Goal: Transaction & Acquisition: Subscribe to service/newsletter

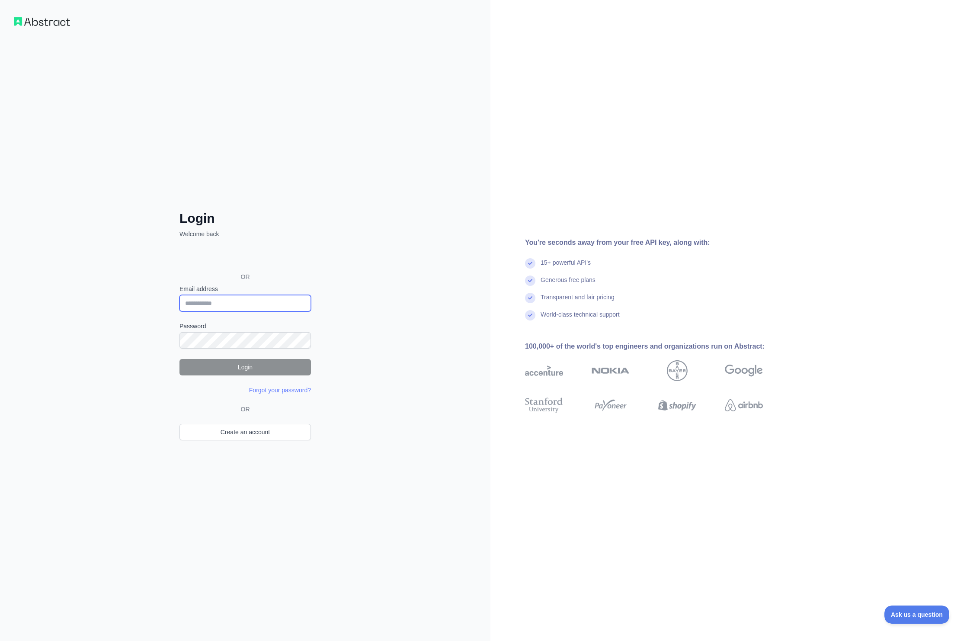
click at [226, 298] on input "Email address" at bounding box center [246, 303] width 132 height 16
drag, startPoint x: 448, startPoint y: 298, endPoint x: 439, endPoint y: 306, distance: 12.3
click at [448, 298] on div "Login Welcome back OR Email address Password Login Forgot your password? Please…" at bounding box center [245, 320] width 491 height 641
click at [245, 433] on link "Create an account" at bounding box center [246, 432] width 132 height 16
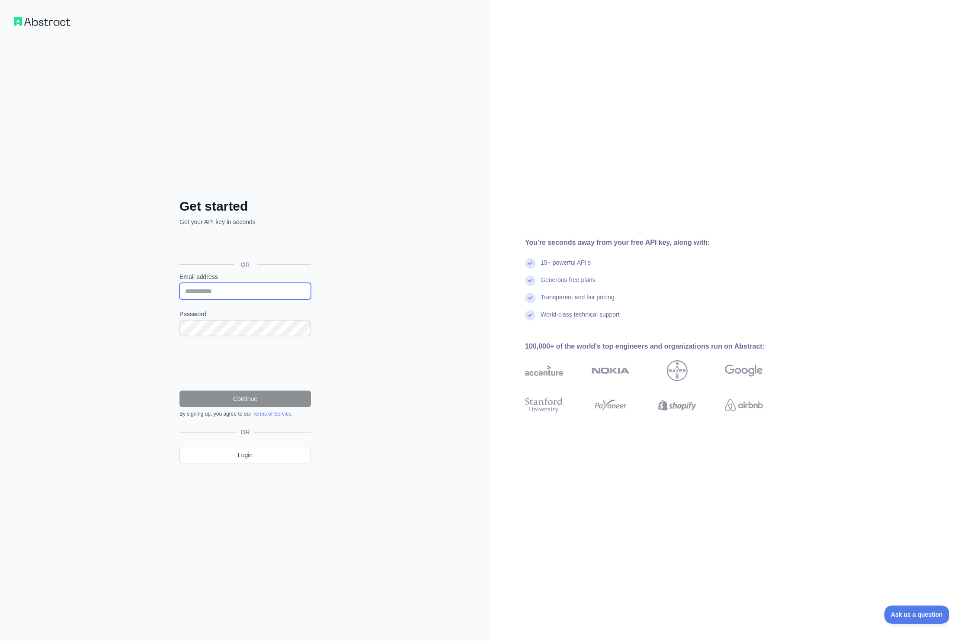
click at [241, 286] on input "Email address" at bounding box center [246, 291] width 132 height 16
type input "**********"
click at [224, 393] on button "Continue" at bounding box center [246, 399] width 132 height 16
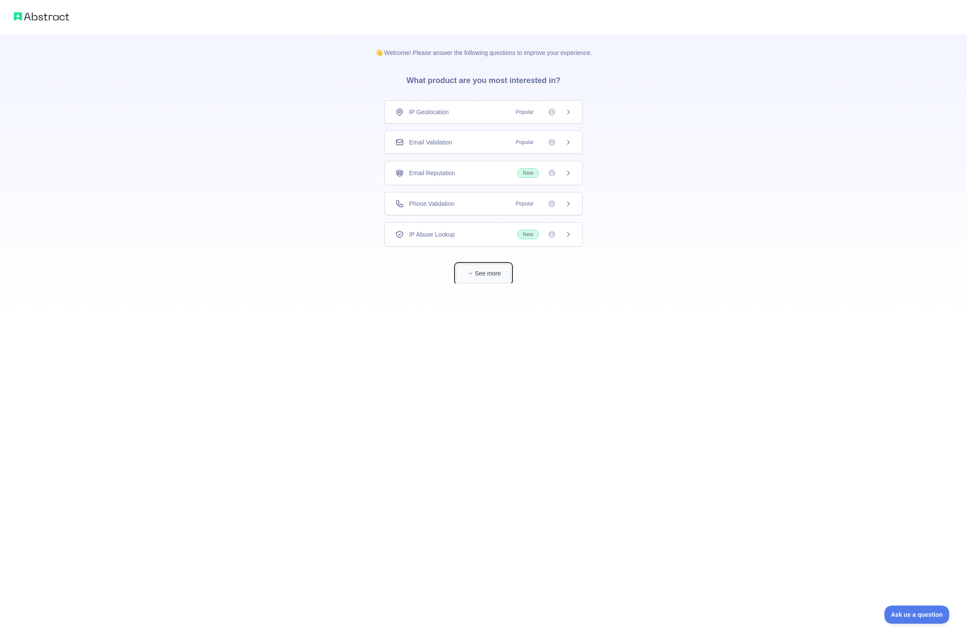
click at [487, 275] on button "See more" at bounding box center [483, 273] width 55 height 19
click at [490, 118] on div "IP Geolocation Popular" at bounding box center [484, 111] width 198 height 23
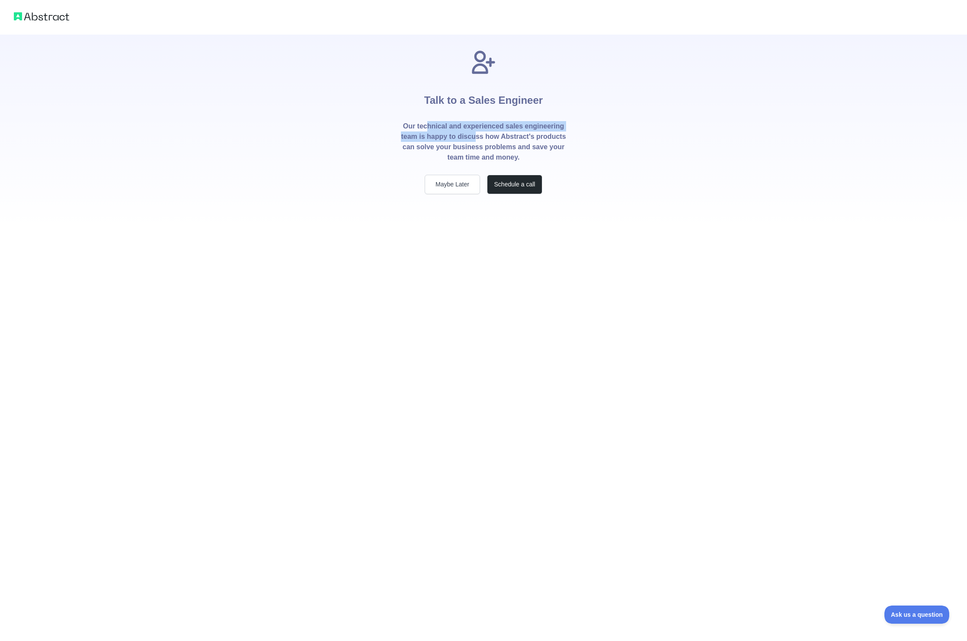
drag, startPoint x: 427, startPoint y: 127, endPoint x: 477, endPoint y: 138, distance: 50.9
click at [477, 138] on p "Our technical and experienced sales engineering team is happy to discuss how Ab…" at bounding box center [484, 142] width 166 height 42
drag, startPoint x: 491, startPoint y: 137, endPoint x: 485, endPoint y: 144, distance: 8.6
click at [485, 144] on p "Our technical and experienced sales engineering team is happy to discuss how Ab…" at bounding box center [484, 142] width 166 height 42
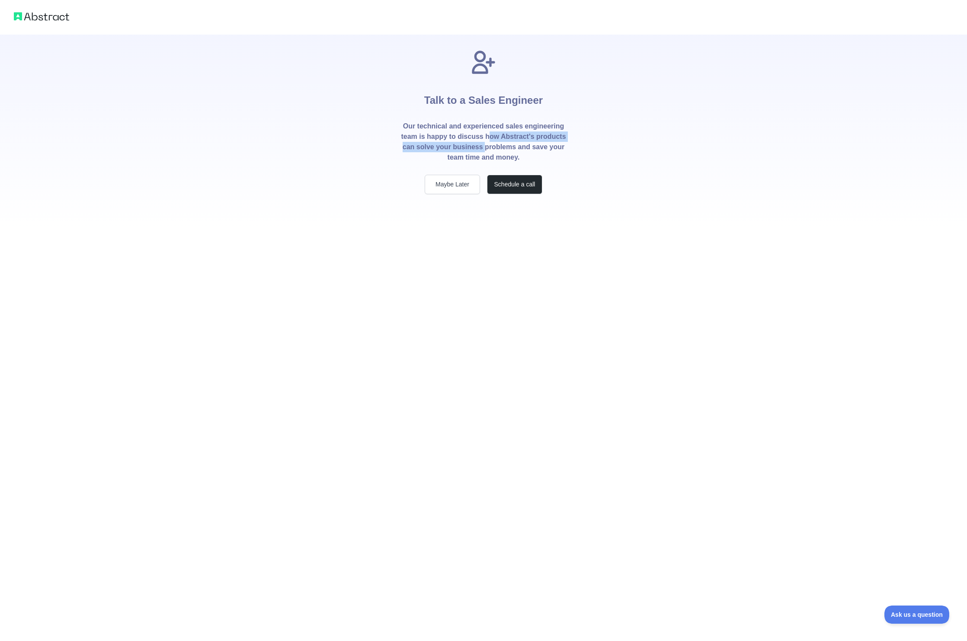
click at [485, 151] on p "Our technical and experienced sales engineering team is happy to discuss how Ab…" at bounding box center [484, 142] width 166 height 42
click at [456, 184] on button "Maybe Later" at bounding box center [452, 184] width 55 height 19
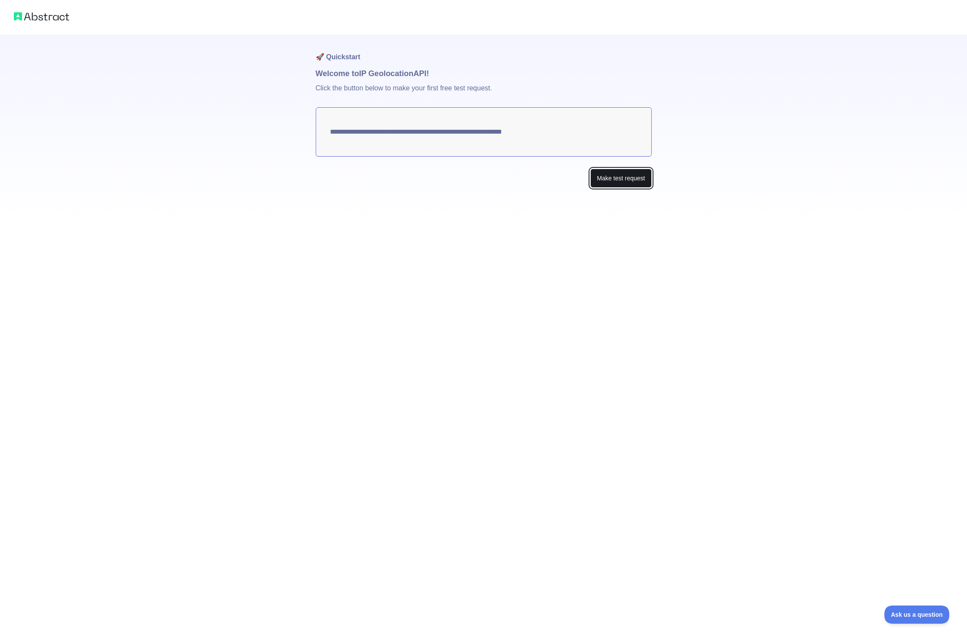
click at [595, 170] on button "Make test request" at bounding box center [620, 178] width 61 height 19
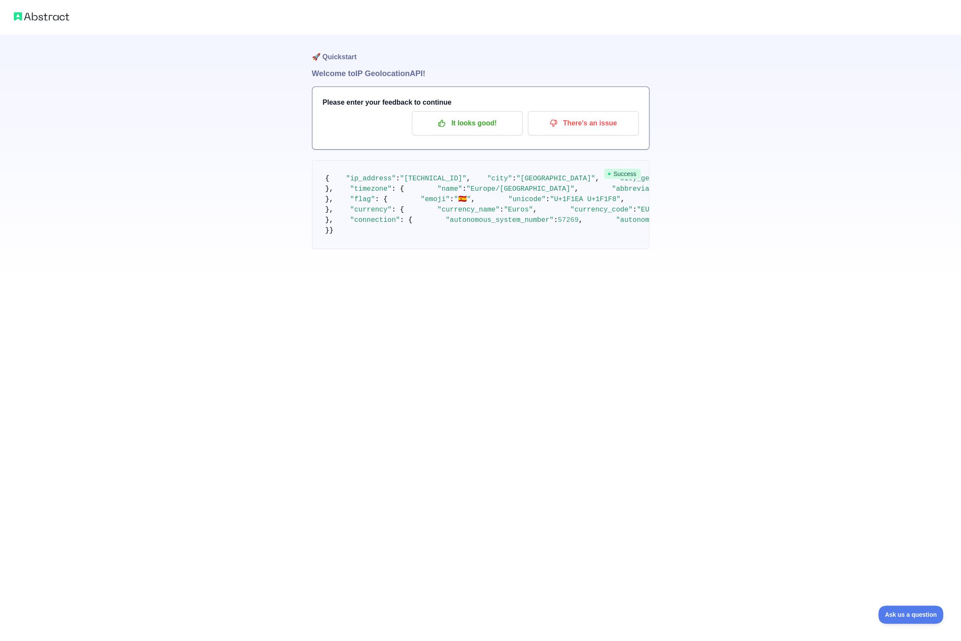
drag, startPoint x: 424, startPoint y: 345, endPoint x: 326, endPoint y: 333, distance: 98.9
click at [326, 249] on pre "{ "ip_address" : "79.117.117.244" , "city" : "Madrid" , "city_geoname_id" : 311…" at bounding box center [480, 204] width 337 height 89
copy code ""longitude" : - 3.5926 , "latitude" : 40.4505 ,"
click at [533, 246] on pre "{ "ip_address" : "79.117.117.244" , "city" : "Madrid" , "city_geoname_id" : 311…" at bounding box center [480, 204] width 337 height 89
click at [479, 119] on p "It looks good!" at bounding box center [467, 123] width 98 height 15
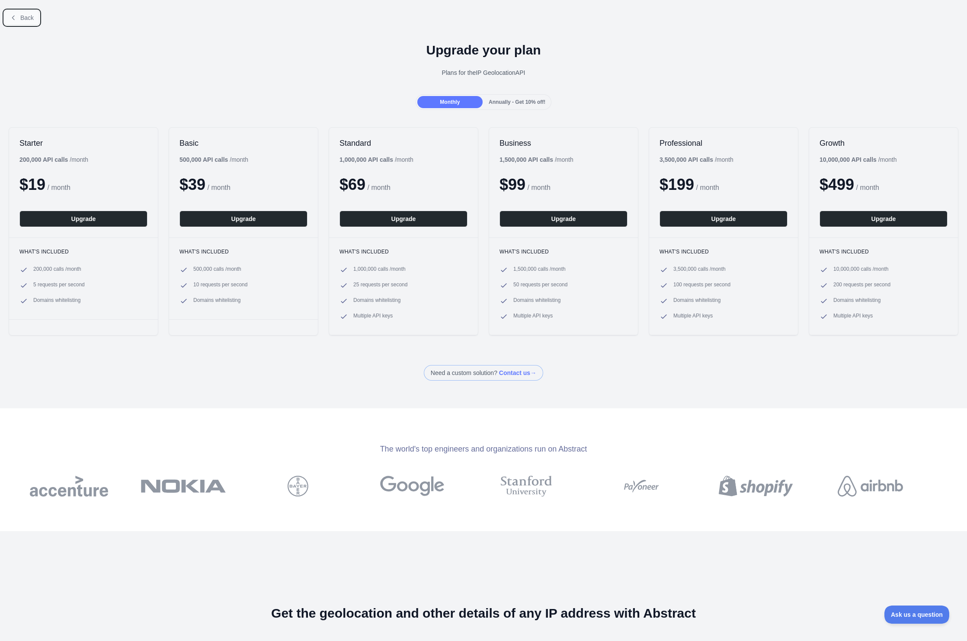
click at [26, 19] on span "Back" at bounding box center [26, 17] width 13 height 7
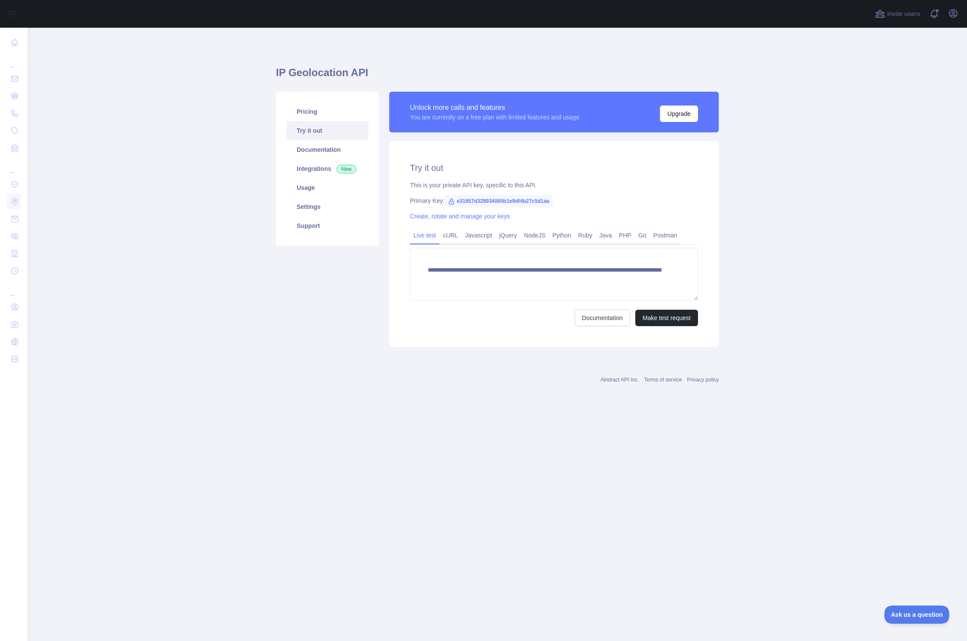
click at [195, 120] on main "**********" at bounding box center [498, 334] width 940 height 613
click at [317, 118] on link "Pricing" at bounding box center [327, 111] width 82 height 19
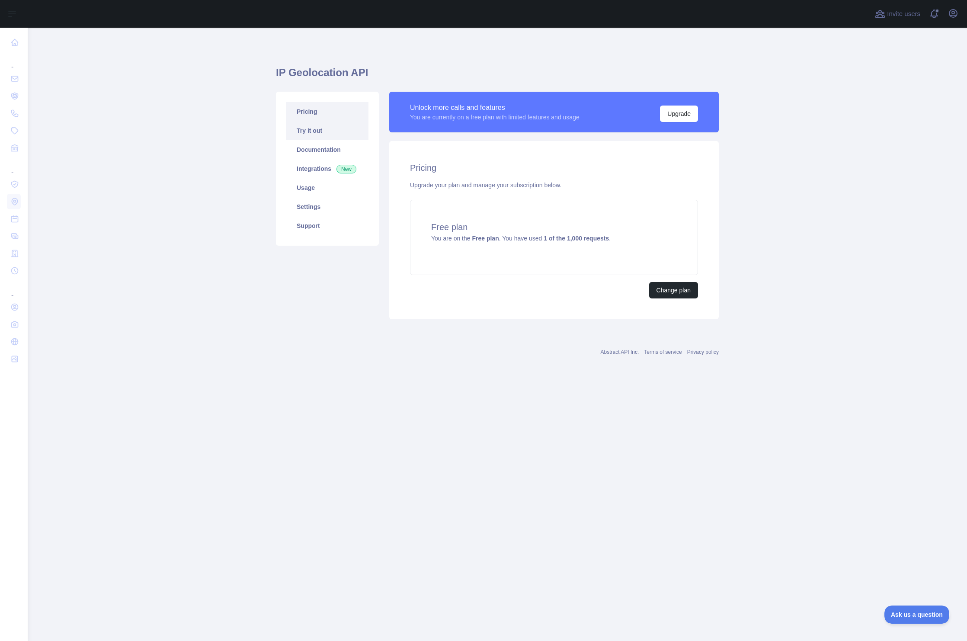
click at [332, 131] on link "Try it out" at bounding box center [327, 130] width 82 height 19
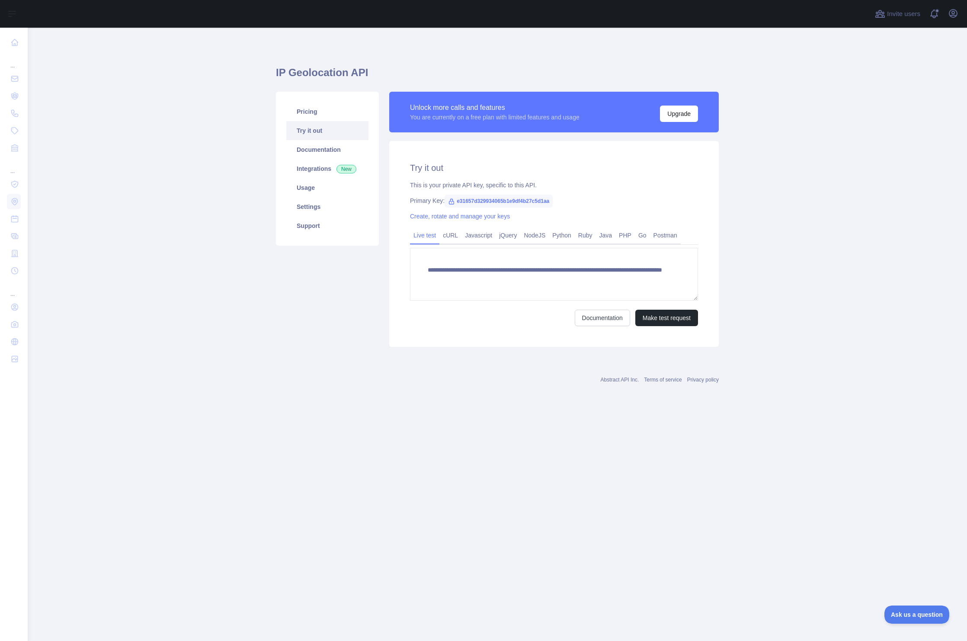
click at [335, 130] on link "Try it out" at bounding box center [327, 130] width 82 height 19
click at [330, 111] on link "Pricing" at bounding box center [327, 111] width 82 height 19
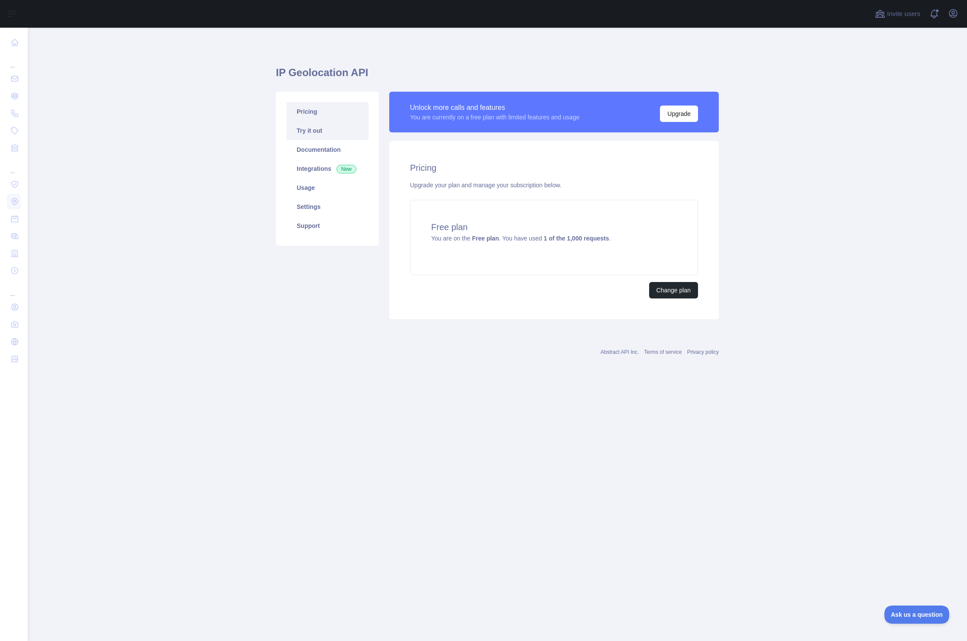
click at [327, 134] on link "Try it out" at bounding box center [327, 130] width 82 height 19
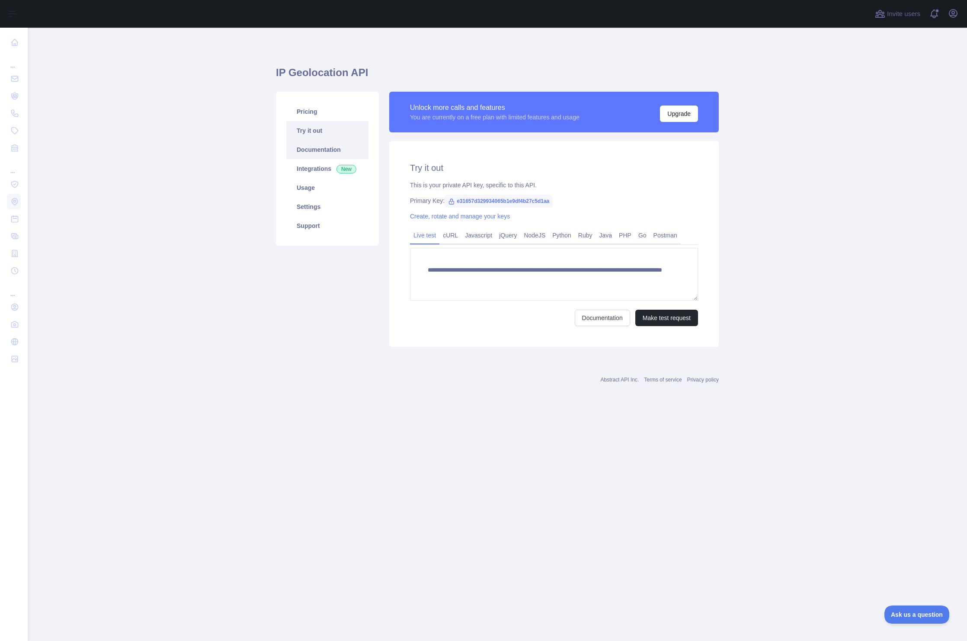
click at [340, 150] on link "Documentation" at bounding box center [327, 149] width 82 height 19
click at [324, 147] on link "Documentation" at bounding box center [327, 149] width 82 height 19
click at [306, 206] on link "Settings" at bounding box center [327, 206] width 82 height 19
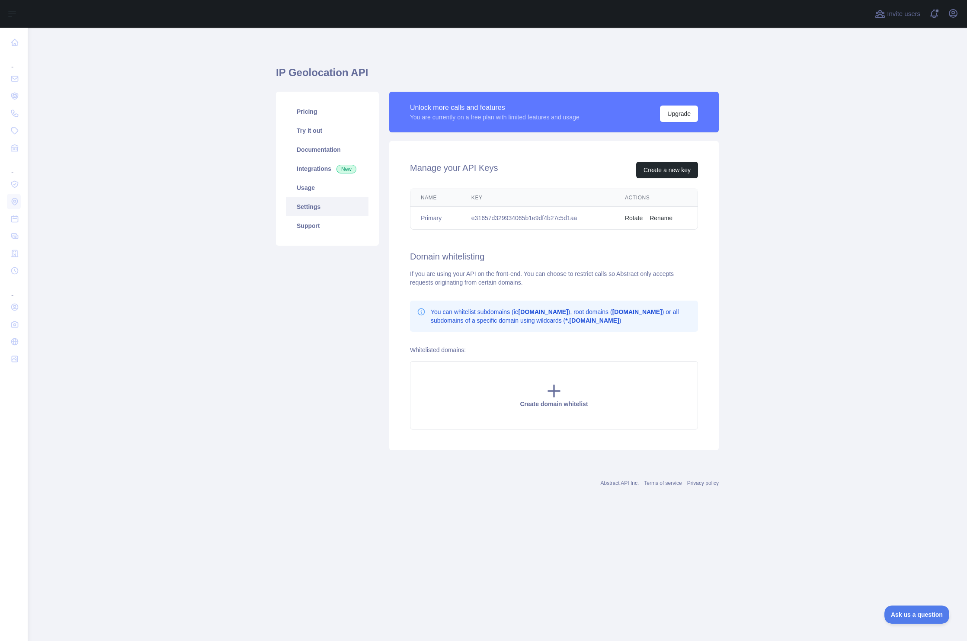
click at [500, 218] on td "e31657d329934065b1e9df4b27c5d1aa" at bounding box center [538, 218] width 154 height 23
copy td "e31657d329934065b1e9df4b27c5d1aa"
click at [522, 227] on td "e31657d329934065b1e9df4b27c5d1aa" at bounding box center [538, 218] width 154 height 23
click at [308, 115] on link "Pricing" at bounding box center [327, 111] width 82 height 19
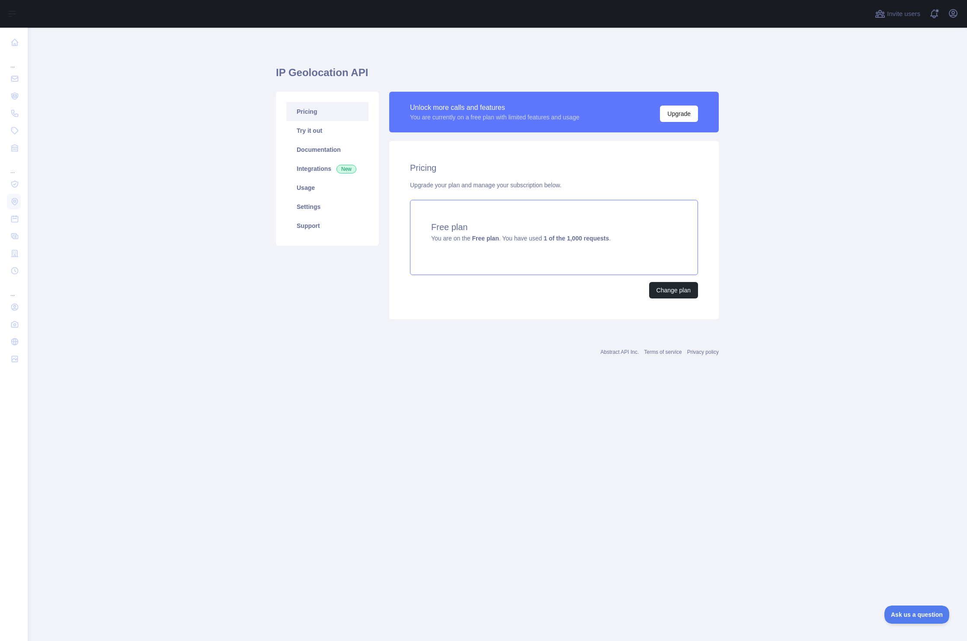
click at [606, 237] on span "You are on the Free plan . You have used 1 of the 1,000 requests ." at bounding box center [521, 238] width 180 height 7
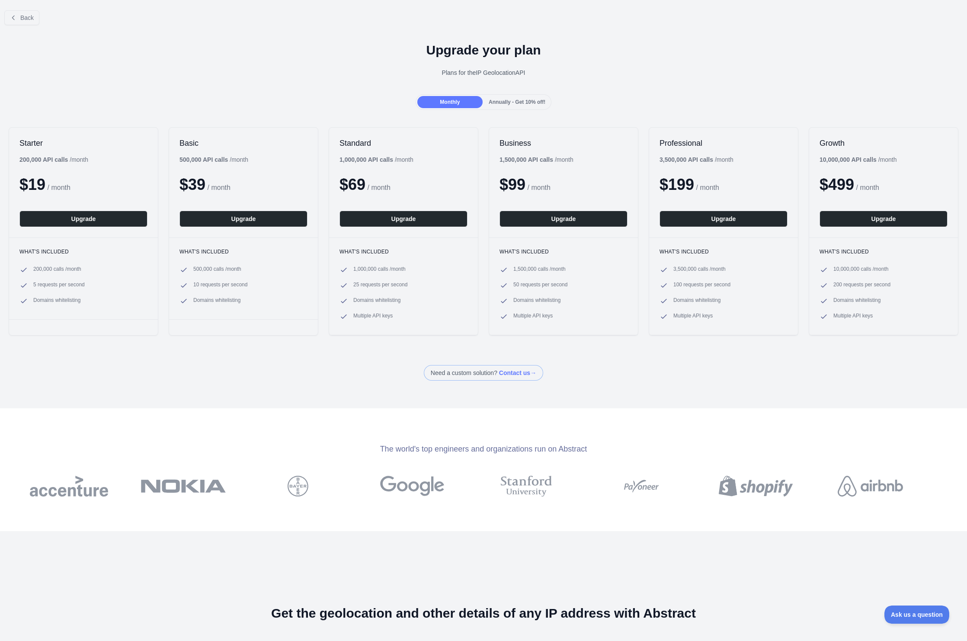
click at [667, 80] on div "Upgrade your plan Plans for the IP Geolocation API" at bounding box center [483, 63] width 967 height 62
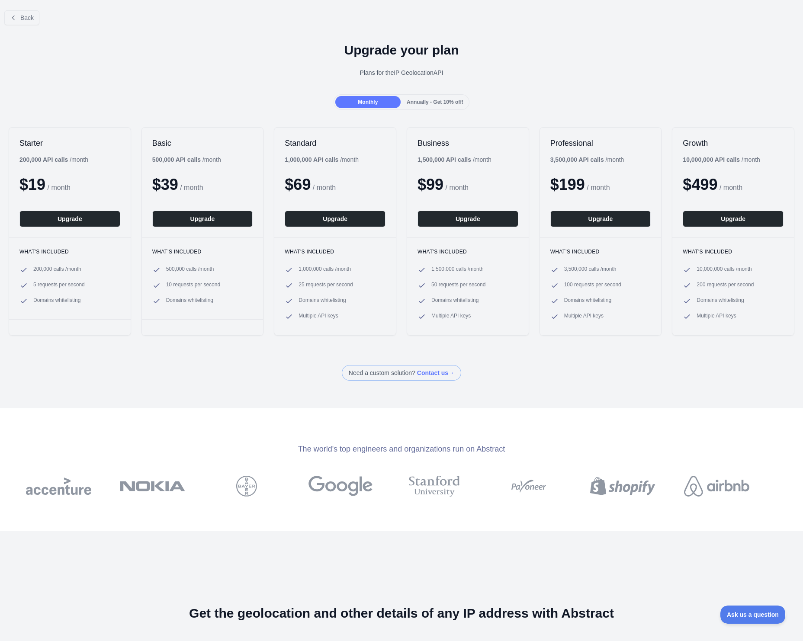
click at [681, 75] on div "Plans for the IP Geolocation API" at bounding box center [401, 72] width 789 height 9
drag, startPoint x: 578, startPoint y: 33, endPoint x: 597, endPoint y: 17, distance: 24.9
click at [578, 34] on div "Upgrade your plan Plans for the IP Geolocation API" at bounding box center [401, 63] width 803 height 62
